Goal: Information Seeking & Learning: Find specific fact

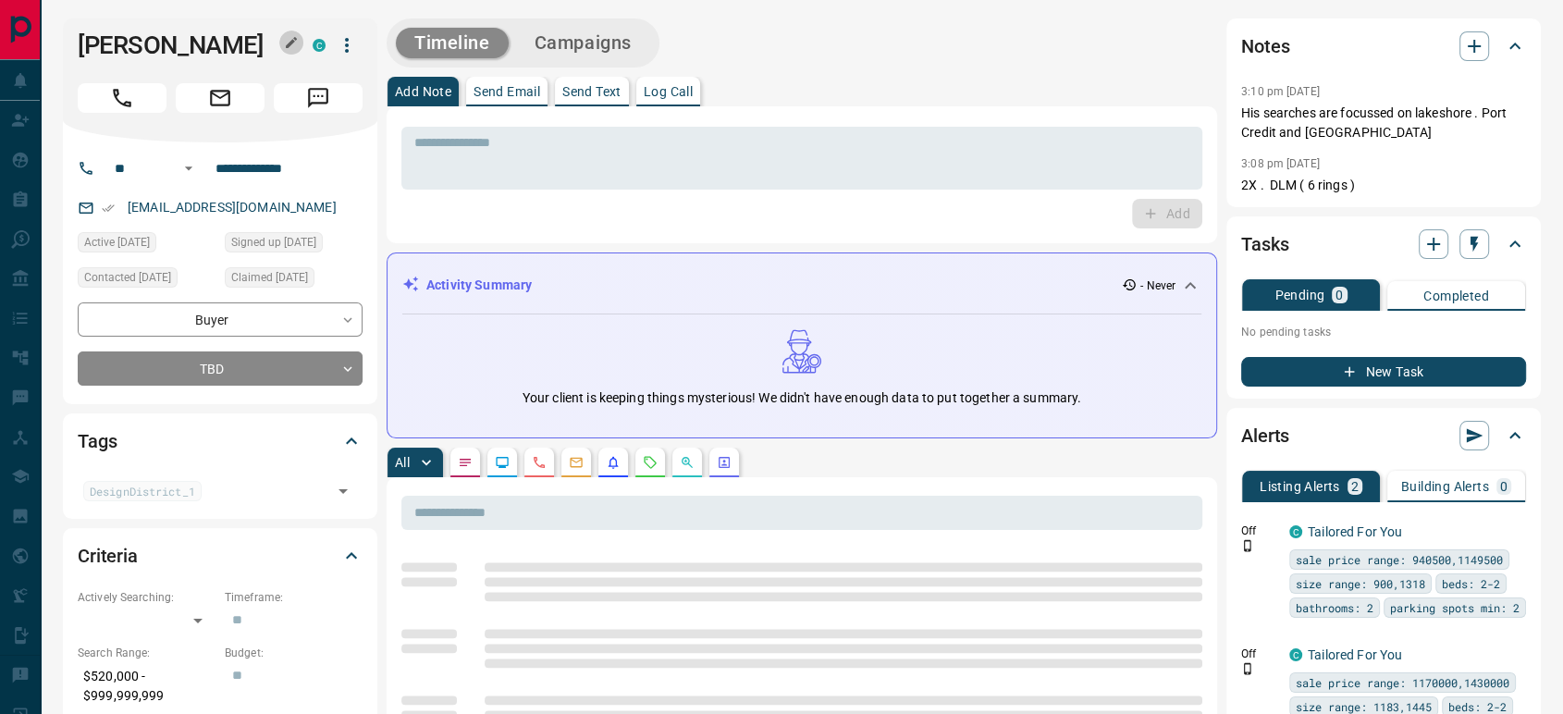
click at [285, 40] on icon "button" at bounding box center [291, 42] width 15 height 15
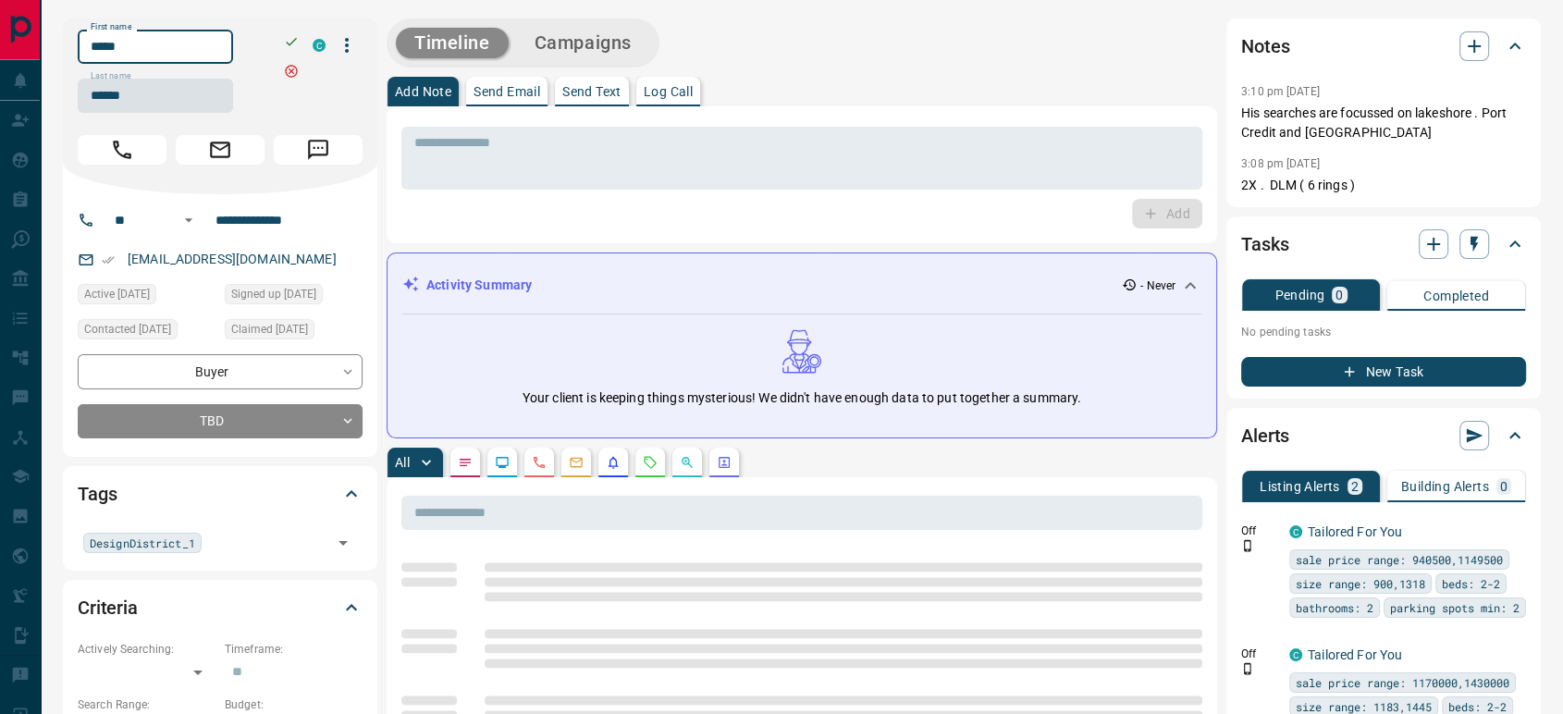
click at [211, 48] on input "*****" at bounding box center [155, 47] width 155 height 34
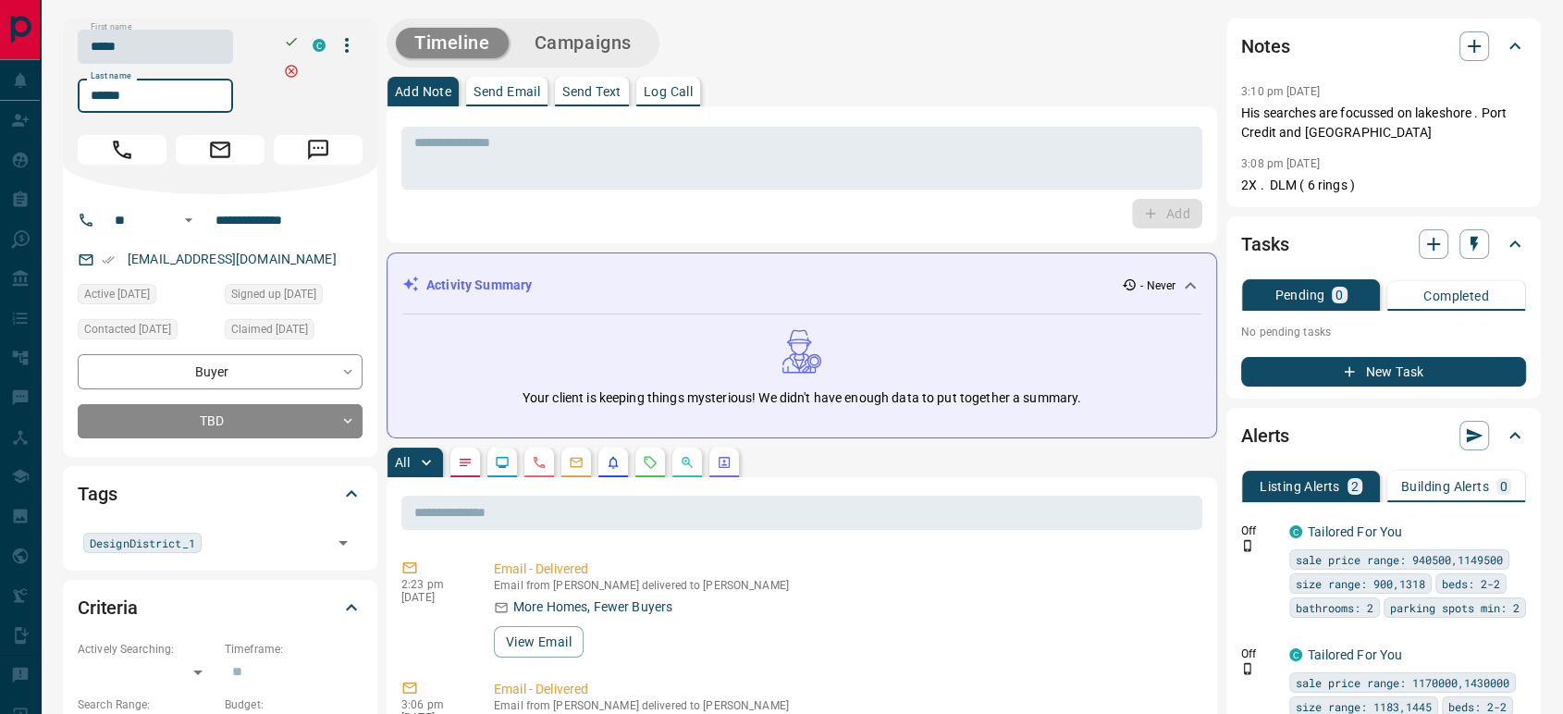
click at [140, 105] on input "******" at bounding box center [155, 96] width 155 height 34
click at [252, 220] on input "**********" at bounding box center [280, 220] width 144 height 30
drag, startPoint x: 196, startPoint y: 258, endPoint x: 129, endPoint y: 264, distance: 67.7
click at [129, 264] on div "[EMAIL_ADDRESS][DOMAIN_NAME]" at bounding box center [220, 259] width 285 height 31
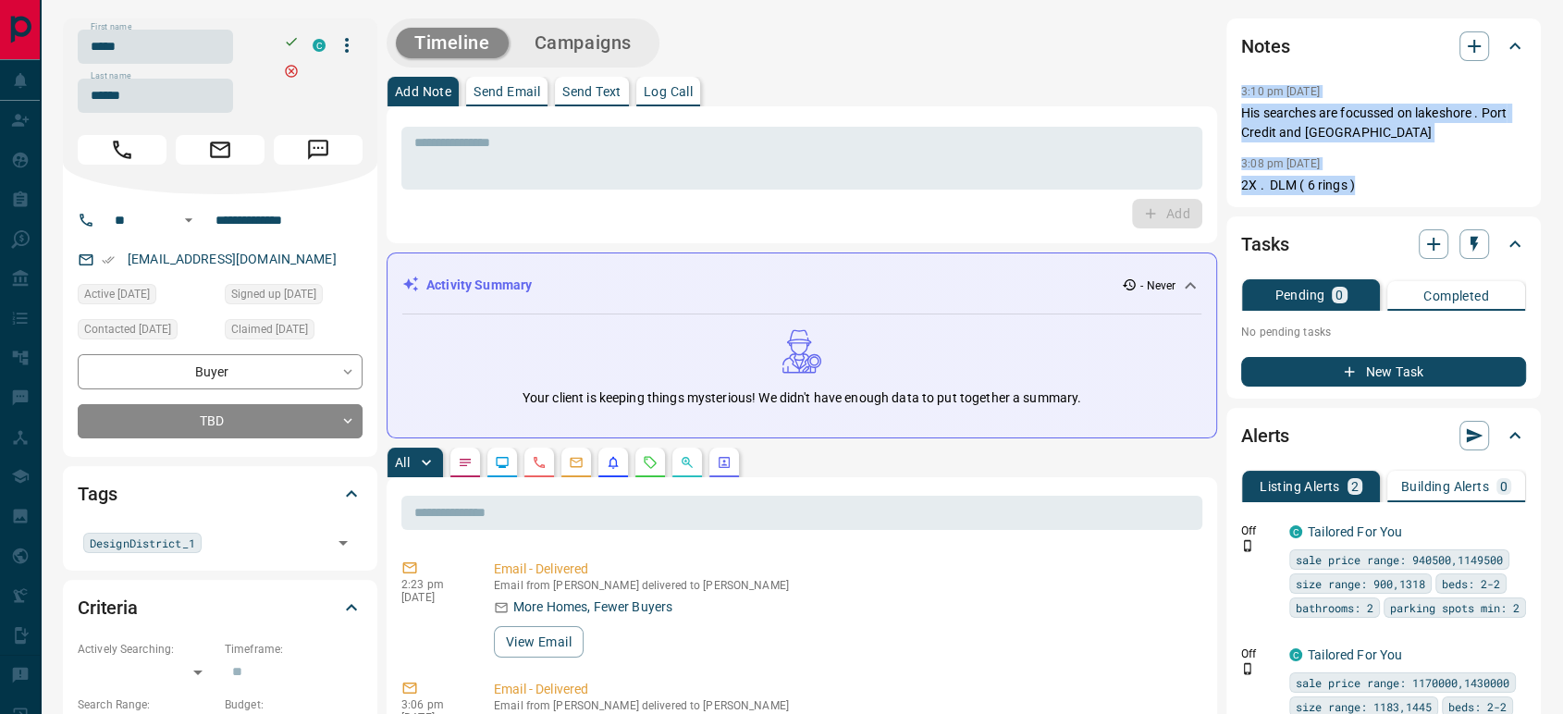
copy div "3:10 pm [DATE] Pin His searches are focussed on lakeshore . Port Credit and [GE…"
drag, startPoint x: 1372, startPoint y: 183, endPoint x: 1226, endPoint y: 84, distance: 176.5
click at [1226, 84] on div "Notes 3:10 pm [DATE] His searches are focussed on lakeshore . Port Credit and […" at bounding box center [1383, 112] width 314 height 189
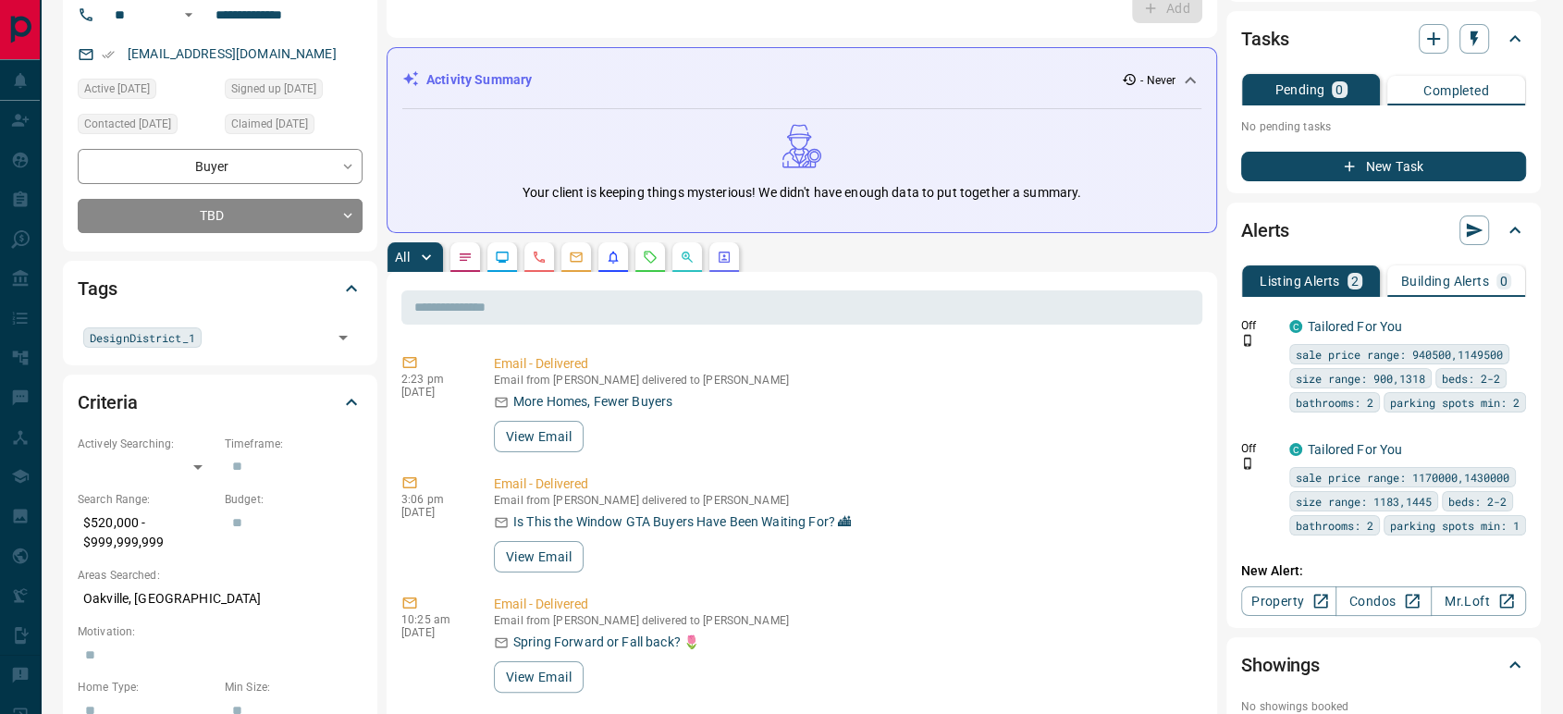
click at [541, 252] on icon "Calls" at bounding box center [539, 257] width 15 height 15
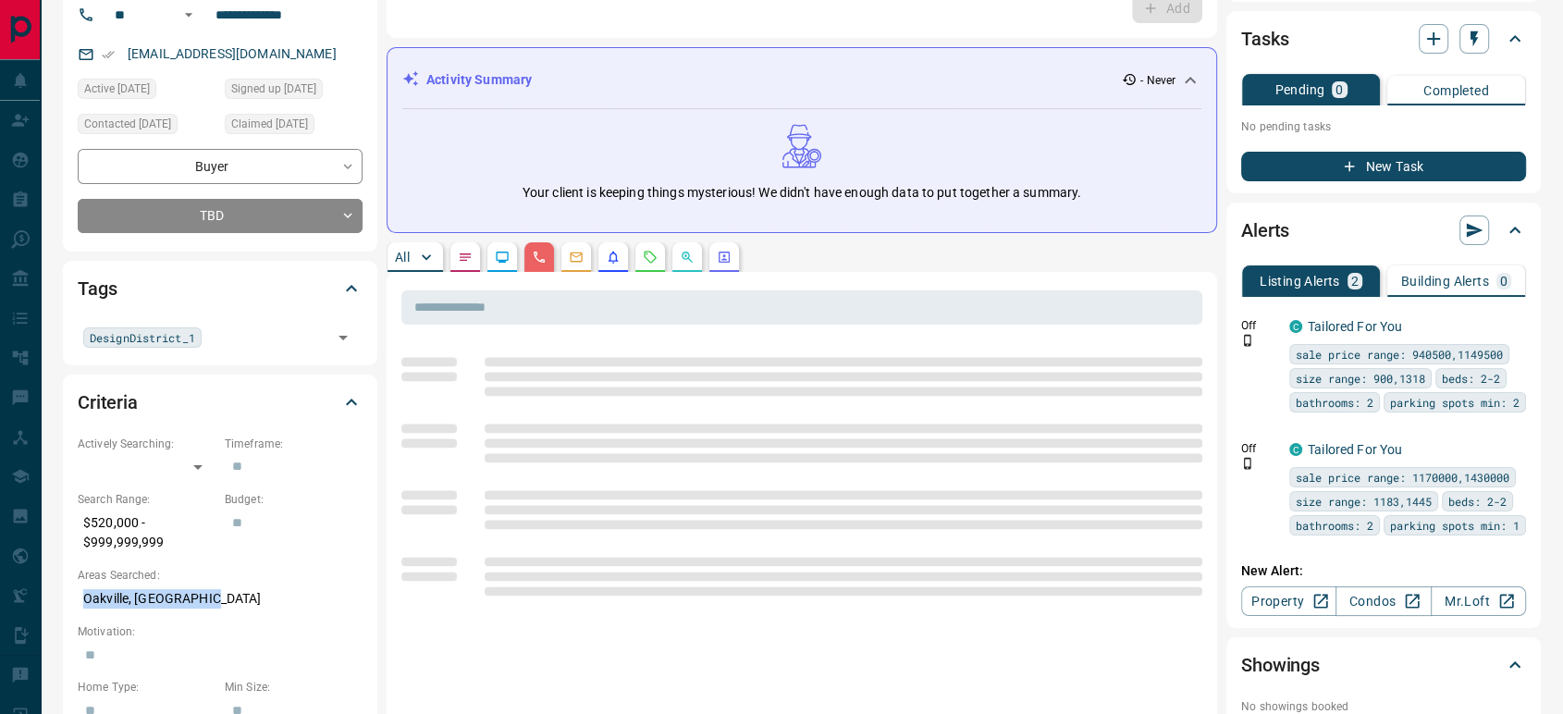
copy p "Oakville, [GEOGRAPHIC_DATA]"
drag, startPoint x: 229, startPoint y: 597, endPoint x: 239, endPoint y: 547, distance: 51.7
click at [76, 596] on div "Criteria Actively Searching: ​ ​ Timeframe: ​ Search Range: $520,000 - $999,999…" at bounding box center [220, 667] width 314 height 585
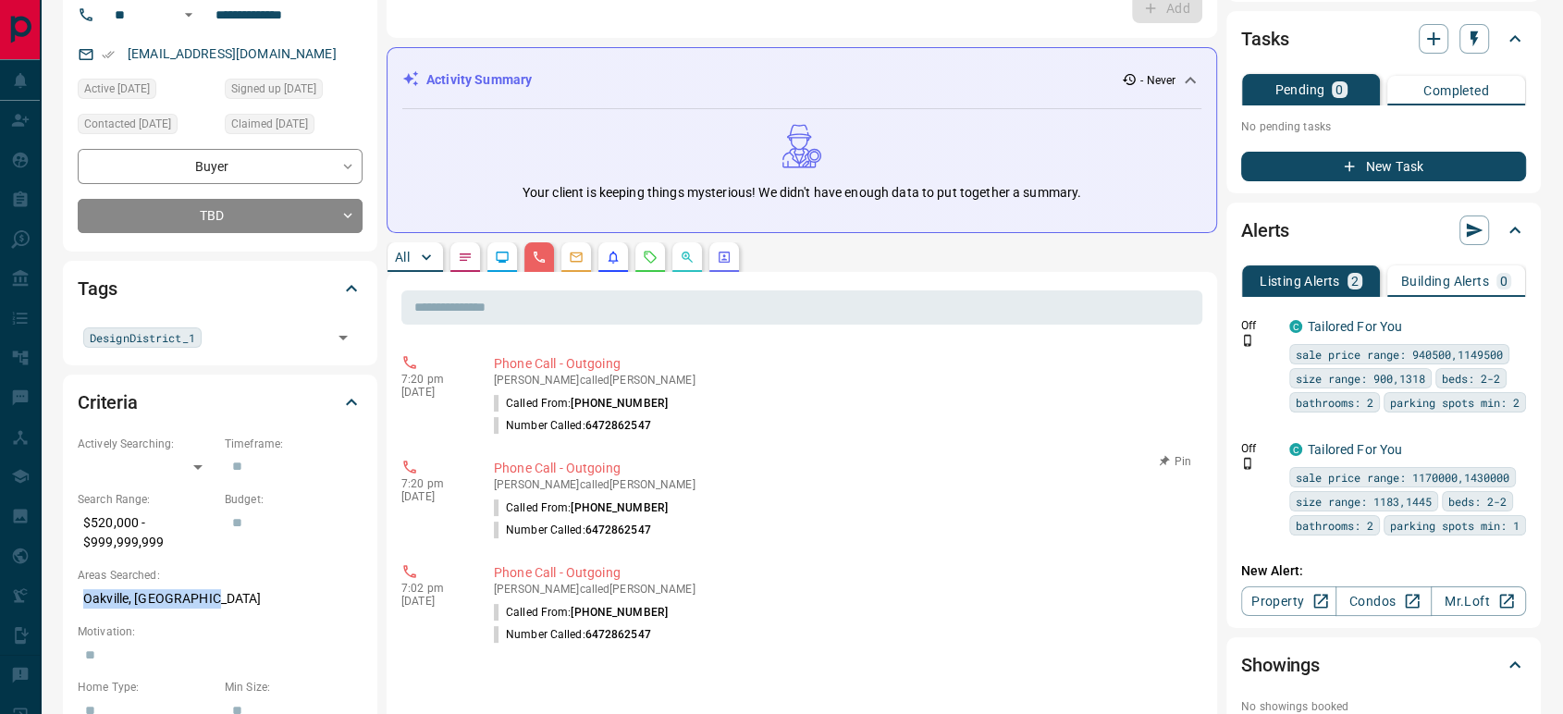
scroll to position [411, 0]
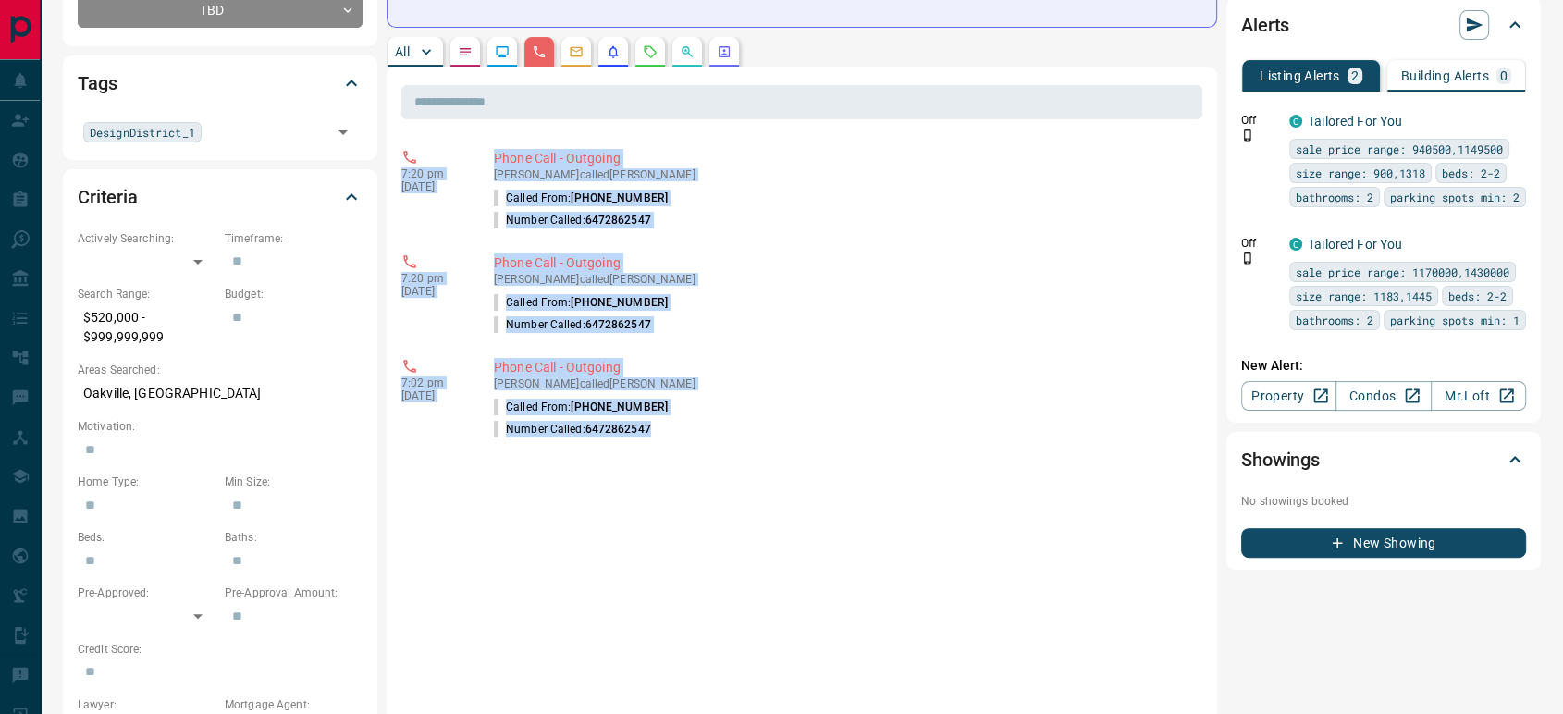
copy div "7:20 pm [DATE] Phone Call - Outgoing [PERSON_NAME] called [PERSON_NAME] Called …"
drag, startPoint x: 670, startPoint y: 431, endPoint x: 391, endPoint y: 158, distance: 389.8
click at [391, 158] on div "​ 7:20 pm [DATE] Phone Call - Outgoing [PERSON_NAME] called [PERSON_NAME] Calle…" at bounding box center [802, 669] width 830 height 1205
